Goal: Transaction & Acquisition: Purchase product/service

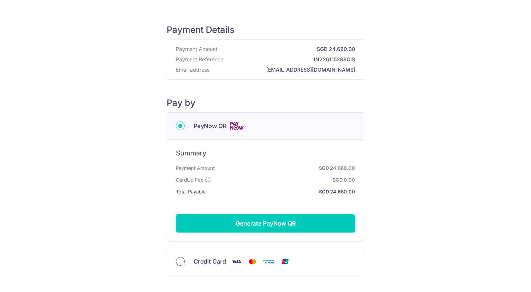
click at [181, 262] on input "Credit Card" at bounding box center [180, 261] width 9 height 9
radio input "true"
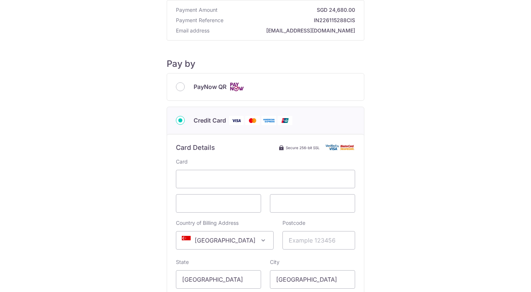
scroll to position [74, 0]
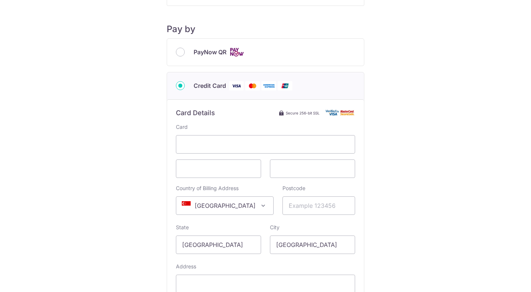
click at [259, 204] on span at bounding box center [263, 205] width 9 height 9
click at [204, 111] on input "search" at bounding box center [217, 110] width 85 height 15
type input "x"
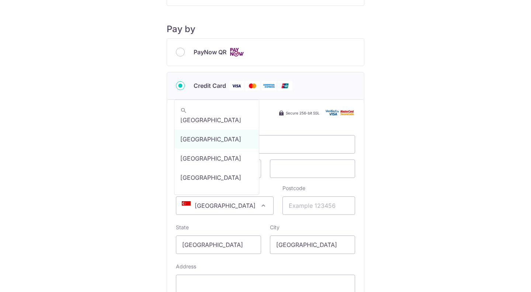
type input "G"
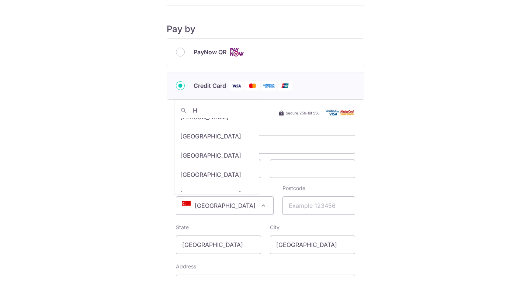
scroll to position [443, 0]
type input "H"
select select "95"
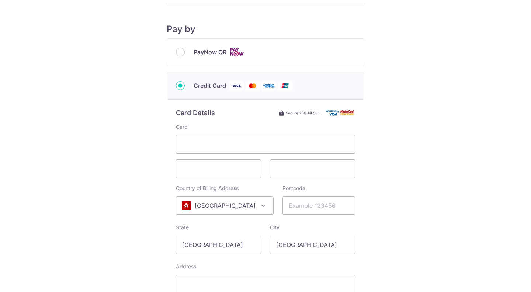
click at [255, 204] on span "[GEOGRAPHIC_DATA]" at bounding box center [224, 206] width 97 height 18
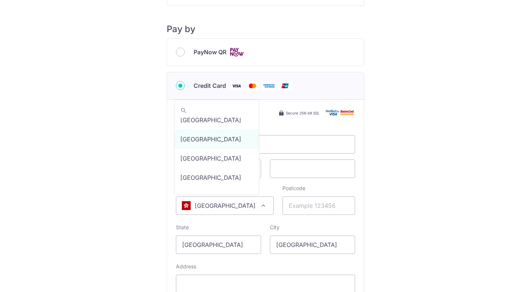
type input "s"
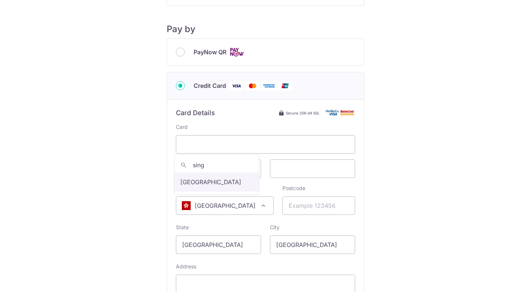
type input "sing"
select select "199"
click at [299, 194] on div "Postcode" at bounding box center [319, 200] width 73 height 30
click at [300, 201] on input "Postcode" at bounding box center [319, 205] width 73 height 18
type input "648324"
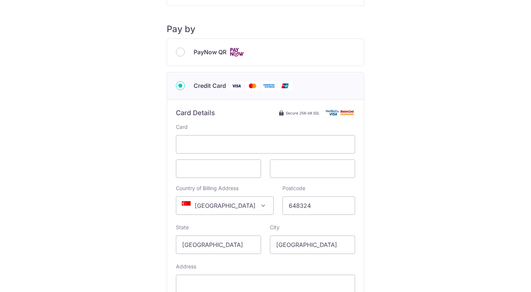
click at [411, 199] on div "Payment Details Payment Amount SGD 24,680.00 Payment Reference IN226115288CIS E…" at bounding box center [266, 148] width 496 height 421
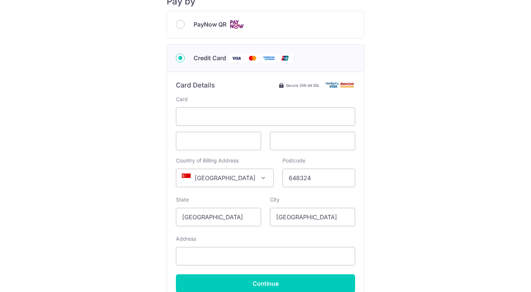
scroll to position [111, 0]
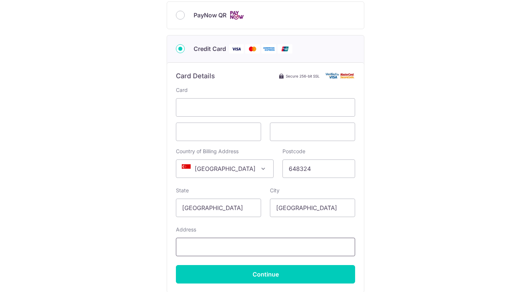
click at [265, 242] on input "Address" at bounding box center [265, 247] width 179 height 18
type input "[STREET_ADDRESS]"
click at [392, 232] on div "Payment Details Payment Amount SGD 24,680.00 Payment Reference IN226115288CIS E…" at bounding box center [266, 111] width 496 height 421
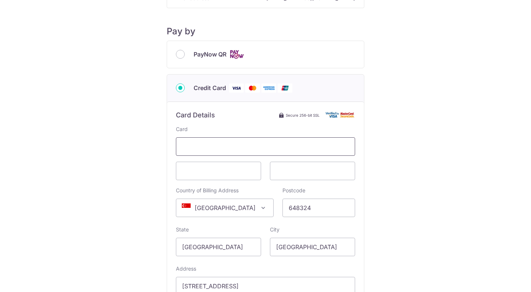
scroll to position [65, 0]
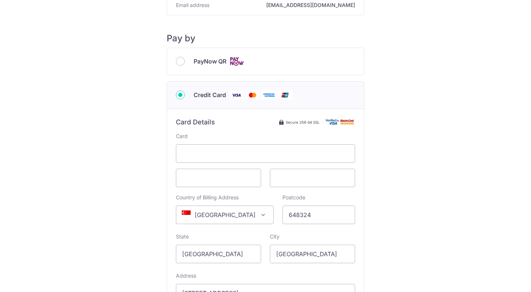
click at [411, 149] on div "Payment Details Payment Amount SGD 24,680.00 Payment Reference IN226115288CIS E…" at bounding box center [266, 157] width 496 height 421
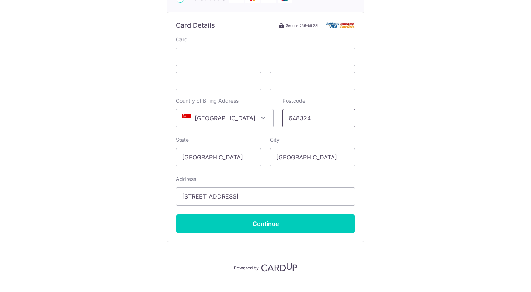
scroll to position [175, 0]
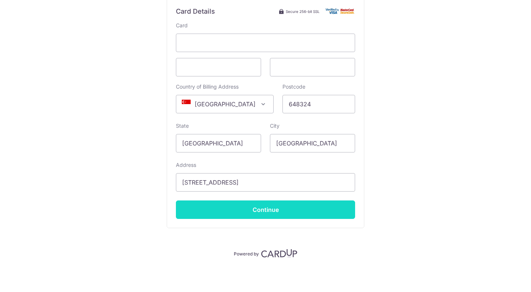
click at [269, 207] on input "Continue" at bounding box center [265, 209] width 179 height 18
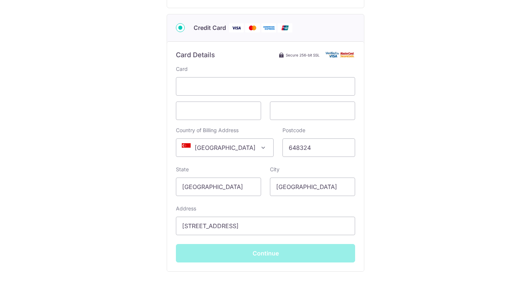
scroll to position [101, 0]
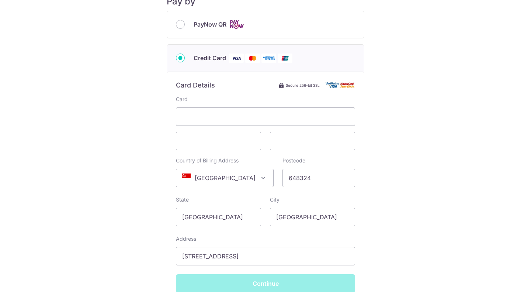
type input "**** 7327"
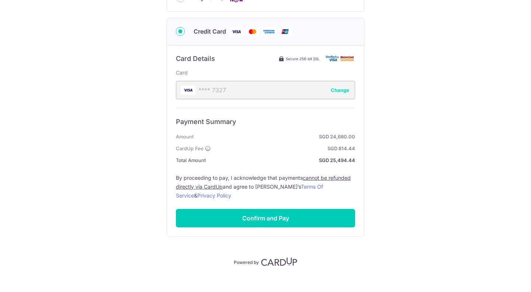
scroll to position [137, 0]
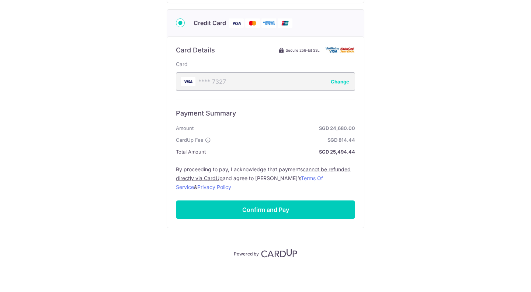
click at [238, 139] on strong "SGD 814.44" at bounding box center [284, 139] width 141 height 9
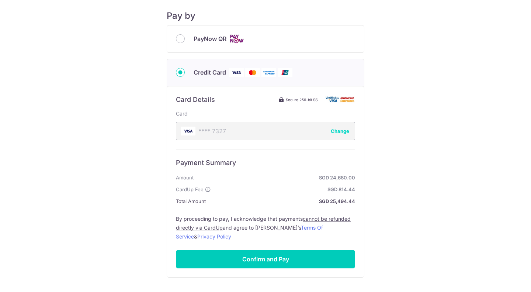
scroll to position [63, 0]
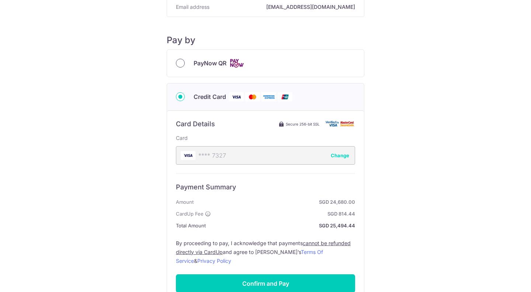
click at [179, 59] on input "PayNow QR" at bounding box center [180, 63] width 9 height 9
radio input "true"
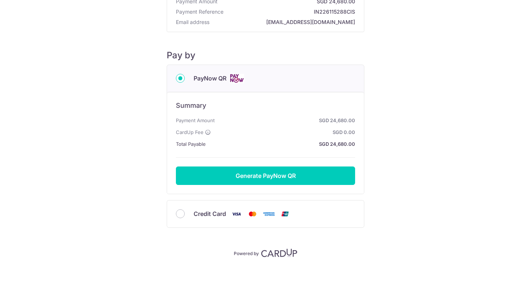
scroll to position [47, 0]
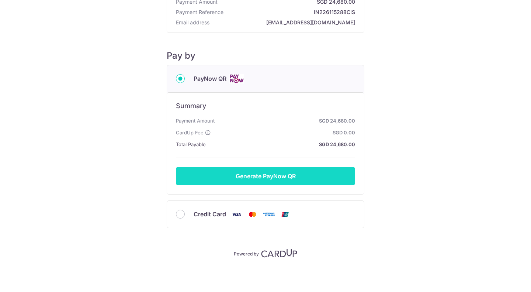
click at [275, 177] on button "Generate PayNow QR" at bounding box center [265, 176] width 179 height 18
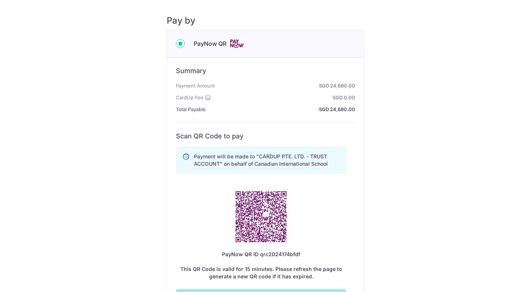
scroll to position [111, 0]
